Goal: Find specific page/section

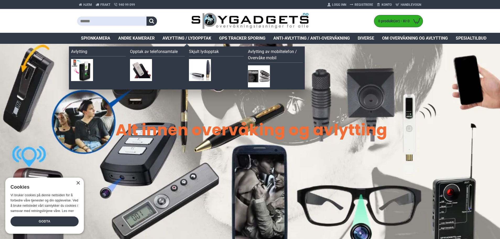
click at [192, 37] on span "Avlytting / Lydopptak" at bounding box center [187, 38] width 49 height 6
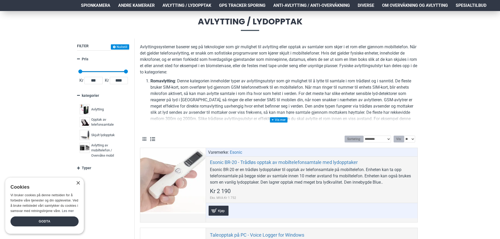
scroll to position [105, 0]
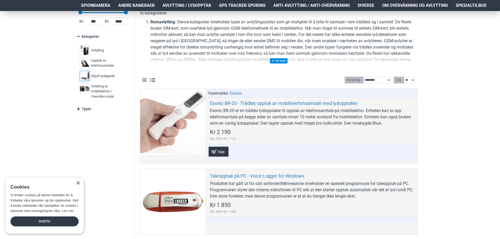
click at [115, 75] on span "Skjult lydopptak" at bounding box center [103, 75] width 24 height 5
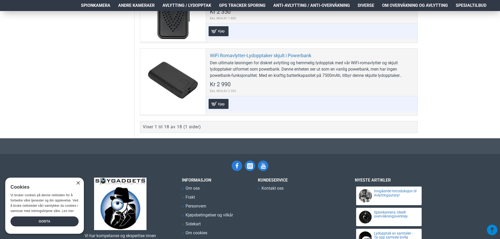
scroll to position [1478, 0]
